Goal: Task Accomplishment & Management: Use online tool/utility

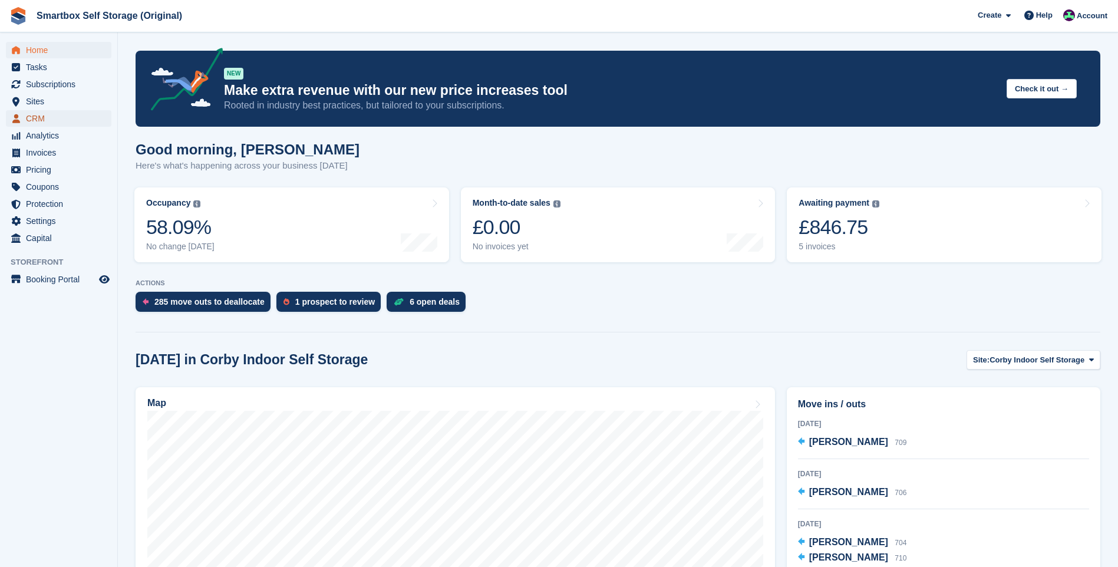
drag, startPoint x: 42, startPoint y: 120, endPoint x: 54, endPoint y: 119, distance: 11.8
click at [42, 120] on span "CRM" at bounding box center [61, 118] width 71 height 17
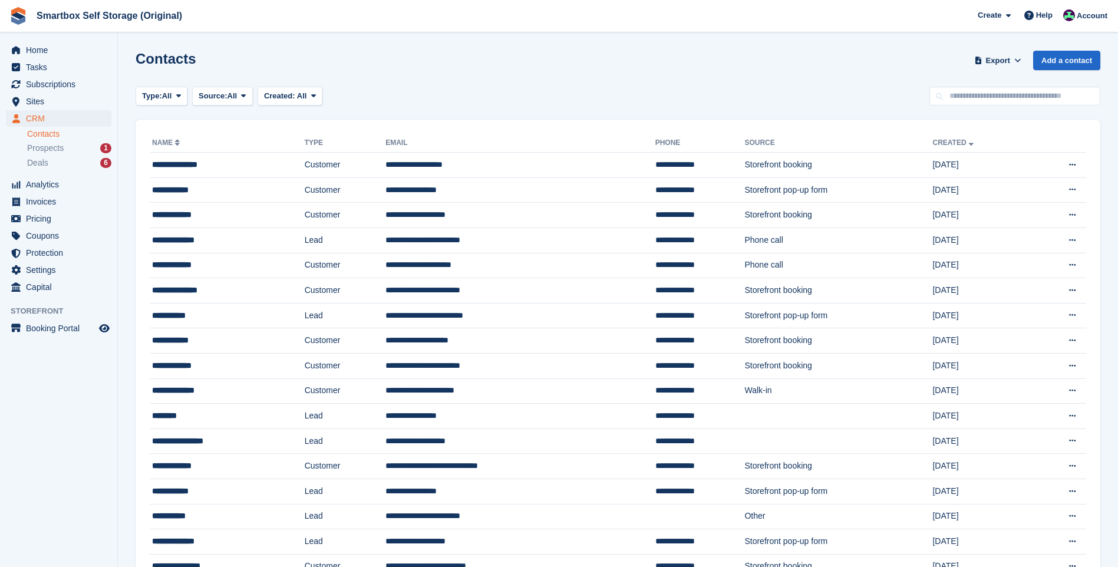
click at [177, 94] on span at bounding box center [178, 95] width 9 height 9
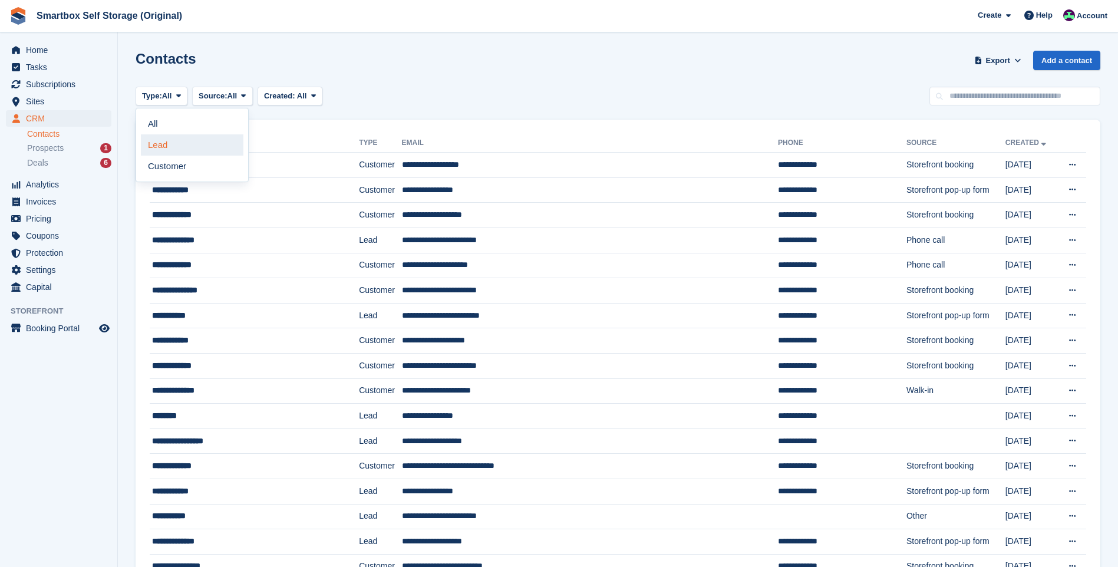
click at [163, 147] on link "Lead" at bounding box center [192, 144] width 103 height 21
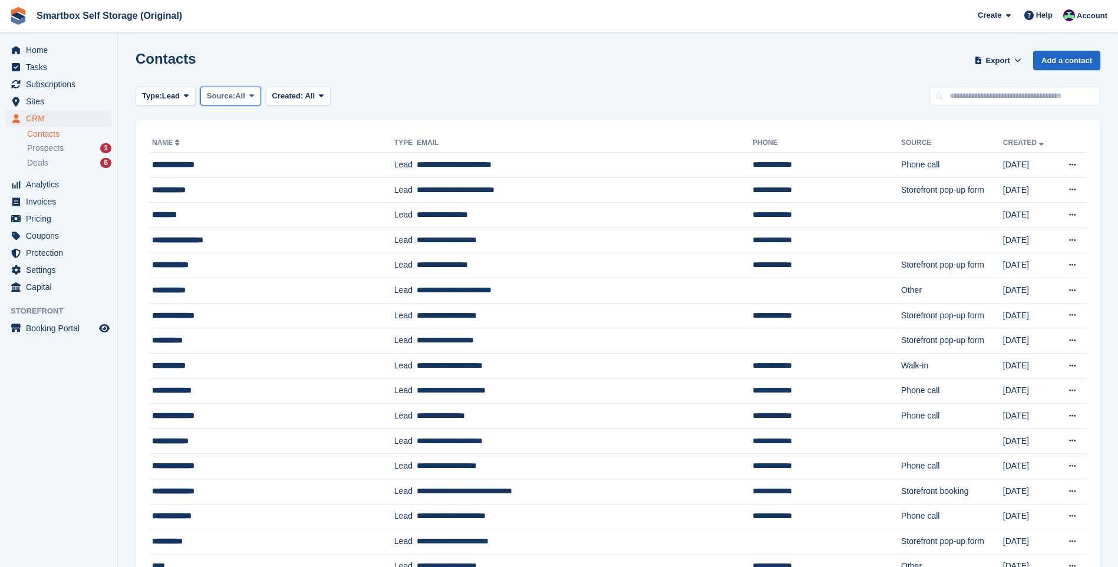
click at [249, 94] on span at bounding box center [251, 95] width 9 height 9
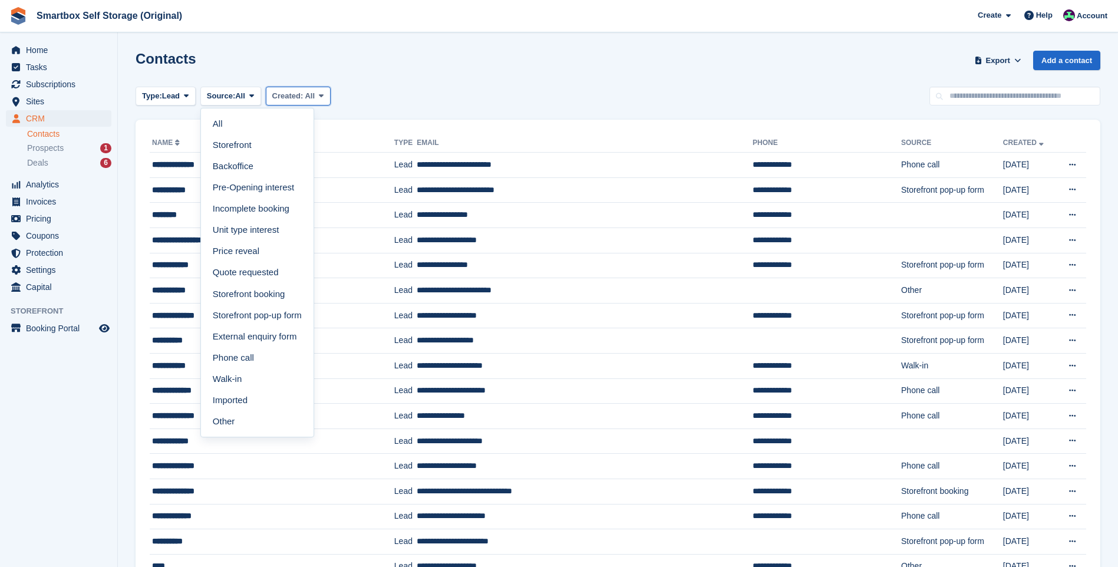
click at [296, 95] on span "Created:" at bounding box center [287, 95] width 31 height 9
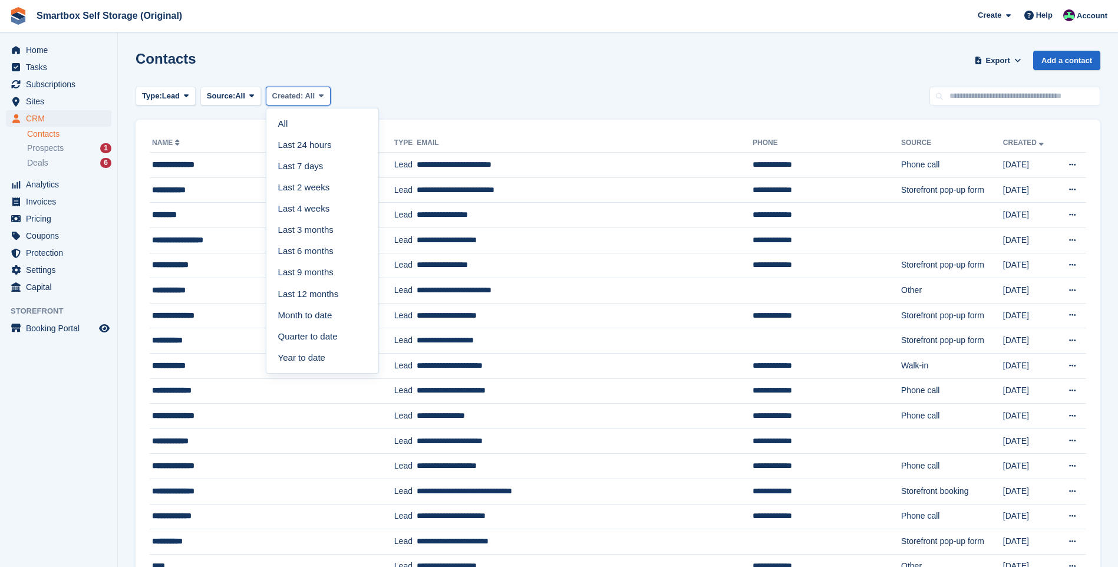
click at [296, 95] on span "Created:" at bounding box center [287, 95] width 31 height 9
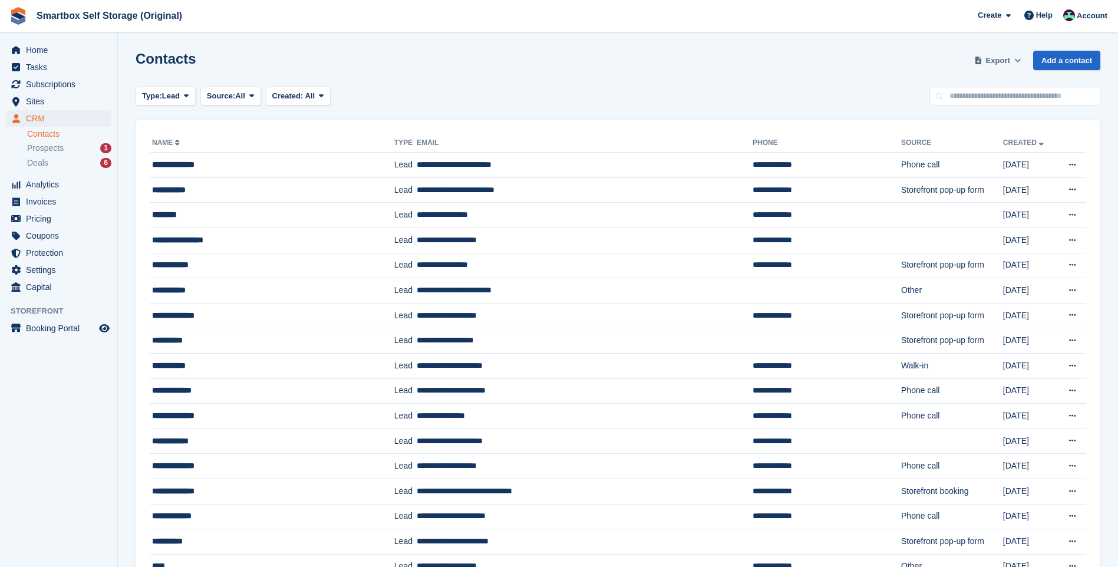
click at [985, 56] on span at bounding box center [979, 61] width 12 height 12
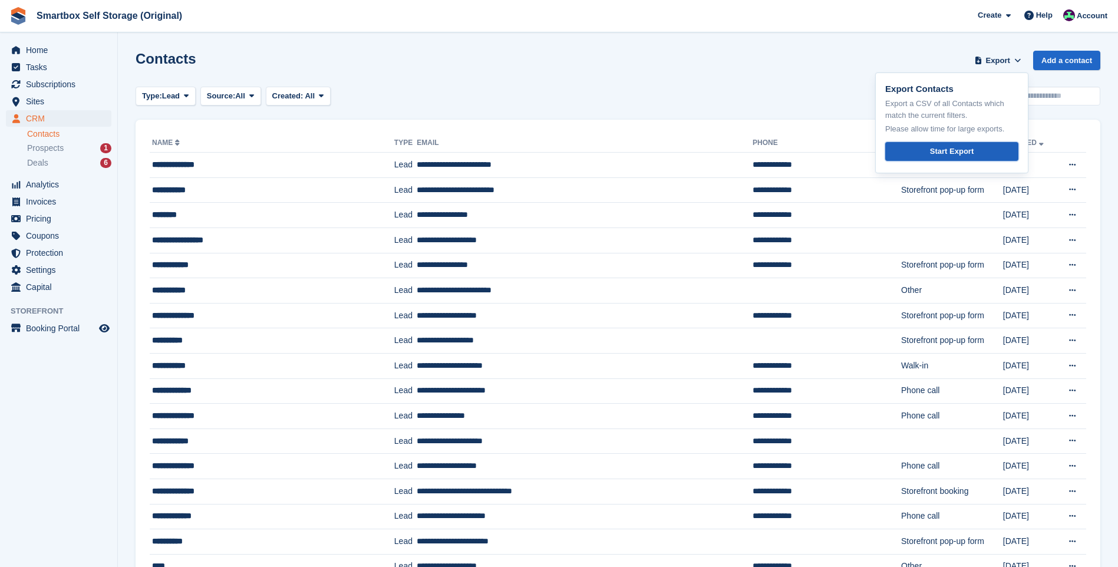
click at [966, 144] on link "Start Export" at bounding box center [952, 151] width 133 height 19
click at [476, 59] on div "Contacts Export Export Contacts Export a CSV of all Contacts which match the cu…" at bounding box center [618, 68] width 965 height 34
